Goal: Information Seeking & Learning: Learn about a topic

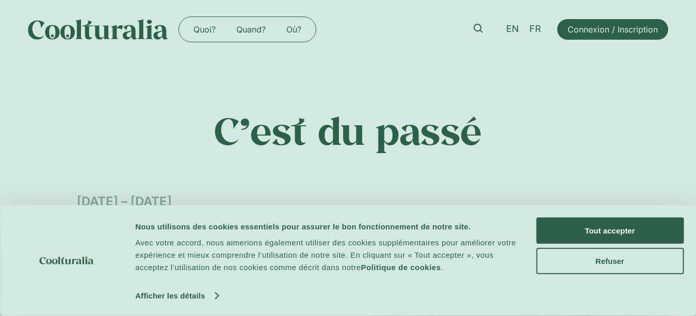
scroll to position [211, 0]
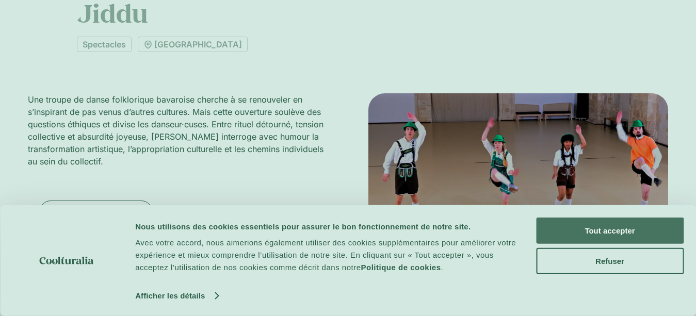
click at [578, 226] on button "Tout accepter" at bounding box center [610, 231] width 148 height 26
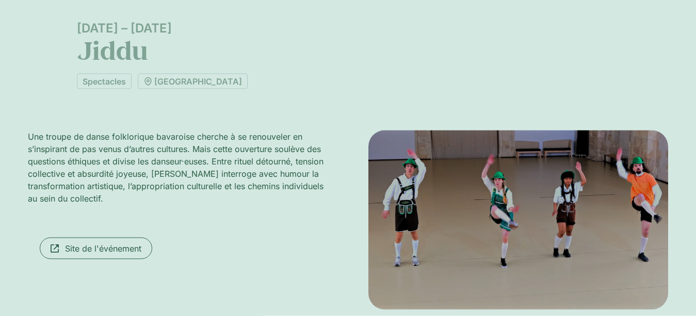
scroll to position [158, 0]
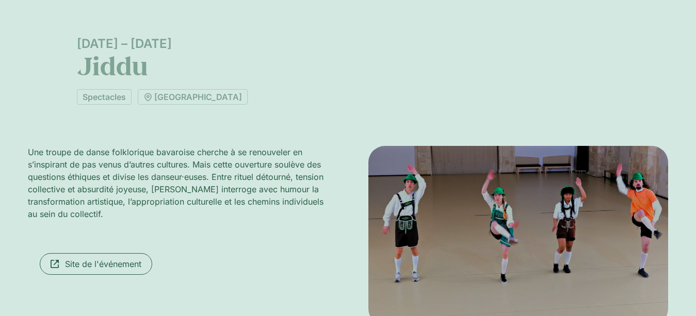
click at [482, 199] on img at bounding box center [519, 236] width 300 height 180
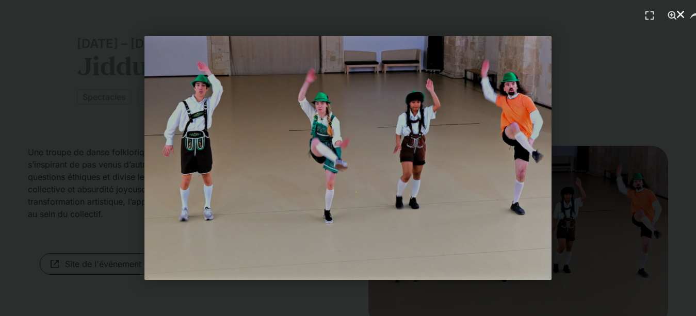
click at [679, 17] on use "Fermer (Esc)" at bounding box center [680, 14] width 7 height 7
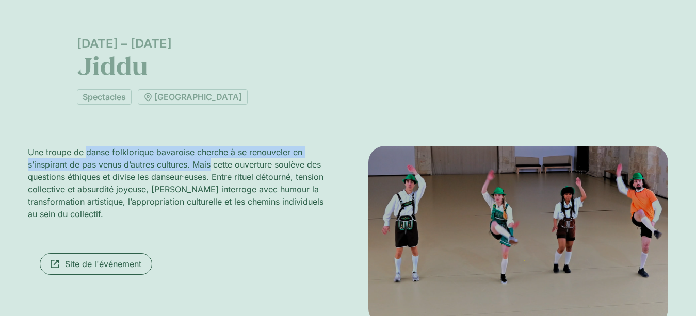
drag, startPoint x: 87, startPoint y: 156, endPoint x: 234, endPoint y: 158, distance: 147.6
click at [234, 158] on p "Une troupe de danse folklorique bavaroise cherche à se renouveler en s’inspiran…" at bounding box center [178, 183] width 300 height 74
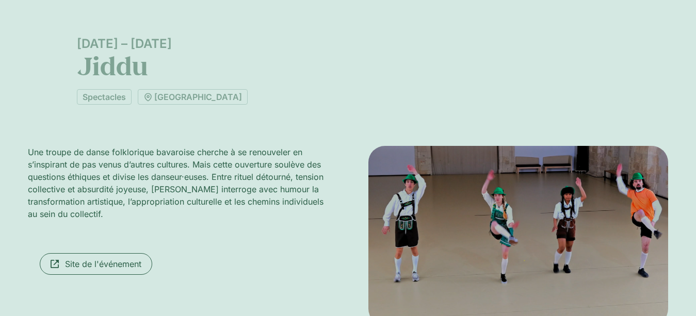
click at [234, 158] on p "Une troupe de danse folklorique bavaroise cherche à se renouveler en s’inspiran…" at bounding box center [178, 183] width 300 height 74
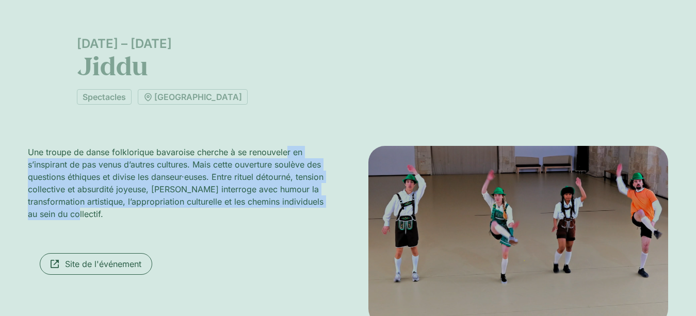
drag, startPoint x: 298, startPoint y: 152, endPoint x: 190, endPoint y: 211, distance: 123.1
click at [190, 211] on div "C’est du passé [DATE] – [DATE] [GEOGRAPHIC_DATA] Spectacles [GEOGRAPHIC_DATA] U…" at bounding box center [348, 138] width 641 height 474
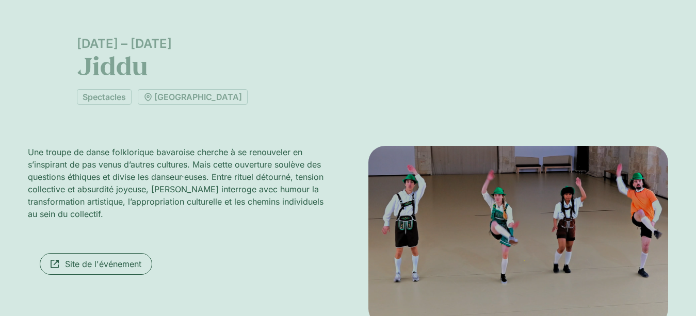
click at [190, 211] on p "Une troupe de danse folklorique bavaroise cherche à se renouveler en s’inspiran…" at bounding box center [178, 183] width 300 height 74
drag, startPoint x: 78, startPoint y: 190, endPoint x: 167, endPoint y: 192, distance: 88.8
click at [166, 192] on p "Une troupe de danse folklorique bavaroise cherche à se renouveler en s’inspiran…" at bounding box center [178, 183] width 300 height 74
click at [167, 192] on p "Une troupe de danse folklorique bavaroise cherche à se renouveler en s’inspiran…" at bounding box center [178, 183] width 300 height 74
drag, startPoint x: 320, startPoint y: 121, endPoint x: 148, endPoint y: 210, distance: 193.7
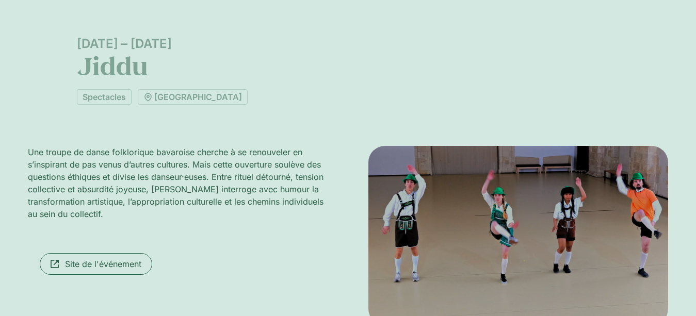
click at [148, 210] on div "C’est du passé [DATE] – [DATE] [GEOGRAPHIC_DATA] Spectacles [GEOGRAPHIC_DATA] U…" at bounding box center [348, 138] width 641 height 474
click at [148, 210] on p "Une troupe de danse folklorique bavaroise cherche à se renouveler en s’inspiran…" at bounding box center [178, 183] width 300 height 74
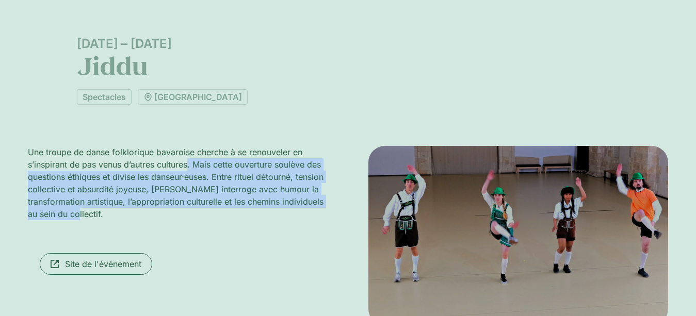
drag, startPoint x: 189, startPoint y: 164, endPoint x: 198, endPoint y: 211, distance: 48.2
click at [198, 211] on p "Une troupe de danse folklorique bavaroise cherche à se renouveler en s’inspiran…" at bounding box center [178, 183] width 300 height 74
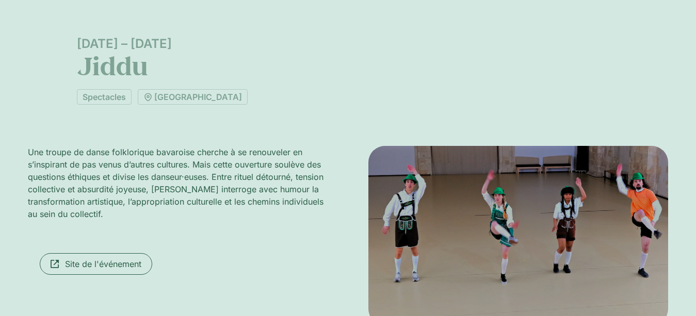
drag, startPoint x: 198, startPoint y: 211, endPoint x: 249, endPoint y: 132, distance: 94.3
click at [198, 209] on p "Une troupe de danse folklorique bavaroise cherche à se renouveler en s’inspiran…" at bounding box center [178, 183] width 300 height 74
drag, startPoint x: 270, startPoint y: 136, endPoint x: 170, endPoint y: 222, distance: 132.1
click at [171, 222] on div "C’est du passé [DATE] – [DATE] [GEOGRAPHIC_DATA] Spectacles [GEOGRAPHIC_DATA] U…" at bounding box center [348, 138] width 641 height 474
click at [170, 222] on div "Une troupe de danse folklorique bavaroise cherche à se renouveler en s’inspiran…" at bounding box center [178, 187] width 300 height 83
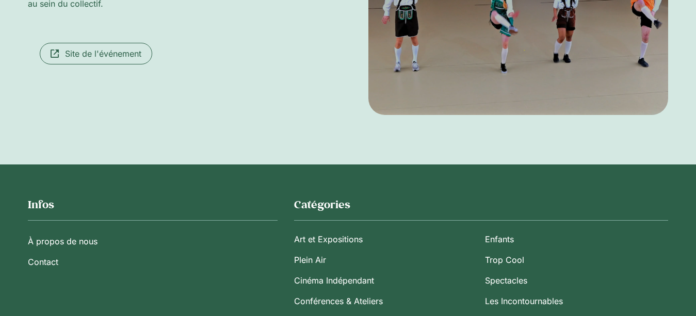
scroll to position [211, 0]
